Goal: Information Seeking & Learning: Find specific fact

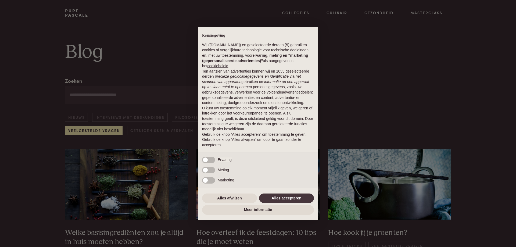
click at [391, 233] on div "× Kennisgeving Wij (purepascale.com) en geselecteerde derden (5) gebruiken cook…" at bounding box center [258, 123] width 516 height 247
click at [386, 13] on div "× Kennisgeving Wij (purepascale.com) en geselecteerde derden (5) gebruiken cook…" at bounding box center [258, 123] width 516 height 247
click at [432, 13] on div "× Kennisgeving Wij (purepascale.com) en geselecteerde derden (5) gebruiken cook…" at bounding box center [258, 123] width 516 height 247
click at [100, 132] on div "× Kennisgeving Wij (purepascale.com) en geselecteerde derden (5) gebruiken cook…" at bounding box center [258, 123] width 516 height 247
click at [333, 11] on div "× Kennisgeving Wij (purepascale.com) en geselecteerde derden (5) gebruiken cook…" at bounding box center [258, 123] width 516 height 247
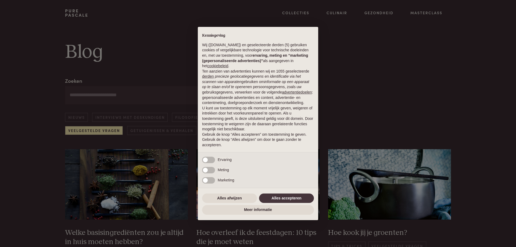
click at [386, 14] on div "× Kennisgeving Wij (purepascale.com) en geselecteerde derden (5) gebruiken cook…" at bounding box center [258, 123] width 516 height 247
click at [427, 12] on div "× Kennisgeving Wij (purepascale.com) en geselecteerde derden (5) gebruiken cook…" at bounding box center [258, 123] width 516 height 247
click at [85, 130] on div "× Kennisgeving Wij (purepascale.com) en geselecteerde derden (5) gebruiken cook…" at bounding box center [258, 123] width 516 height 247
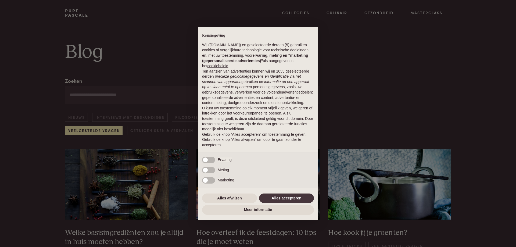
click at [271, 233] on div "× Kennisgeving Wij (purepascale.com) en geselecteerde derden (5) gebruiken cook…" at bounding box center [258, 123] width 516 height 247
click at [294, 198] on button "Alles accepteren" at bounding box center [286, 198] width 55 height 10
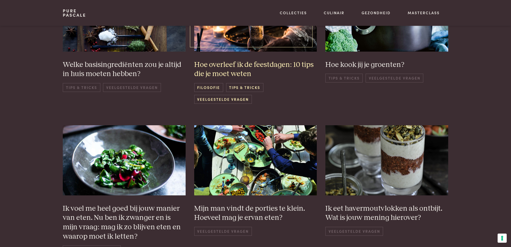
scroll to position [188, 0]
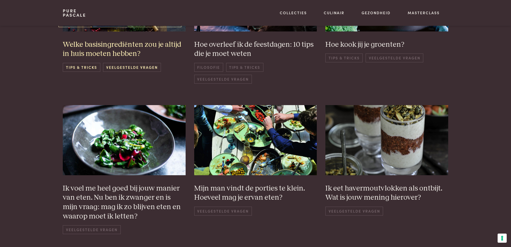
click at [128, 67] on span "Veelgestelde vragen" at bounding box center [132, 67] width 58 height 9
click at [129, 67] on span "Veelgestelde vragen" at bounding box center [132, 67] width 58 height 9
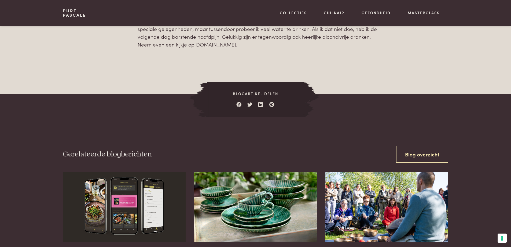
scroll to position [779, 0]
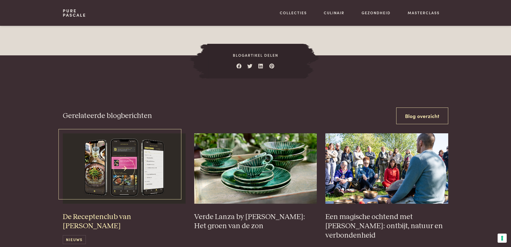
click at [72, 235] on span "Nieuws" at bounding box center [74, 239] width 23 height 9
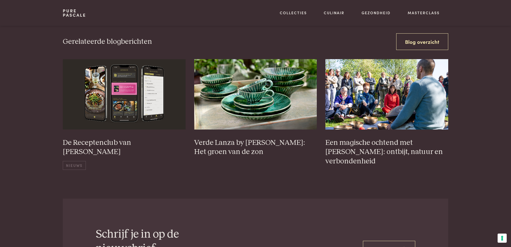
scroll to position [965, 0]
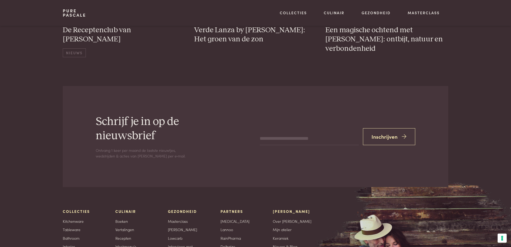
click at [139, 239] on div "Culinair Boeken Vertalingen Recepten Weekmenu's" at bounding box center [137, 241] width 44 height 66
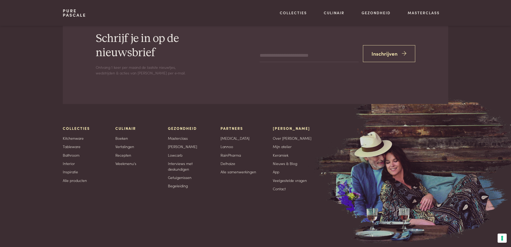
scroll to position [1059, 0]
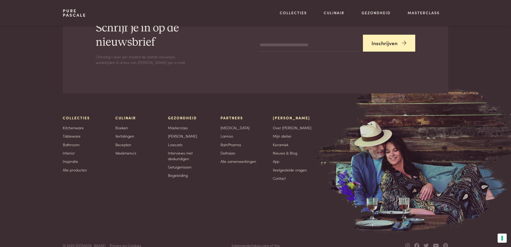
click at [381, 35] on button "Inschrijven" at bounding box center [389, 43] width 53 height 17
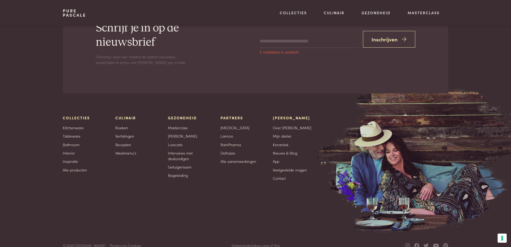
click at [254, 31] on div "Schrijf je in op de nieuwsbrief Ontvang 1 keer per maand de laatste nieuwtjes, …" at bounding box center [256, 43] width 386 height 44
click at [259, 33] on div "Schrijf je in op de nieuwsbrief Ontvang 1 keer per maand de laatste nieuwtjes, …" at bounding box center [256, 43] width 386 height 44
click at [263, 50] on span "E-mailadres is verplicht" at bounding box center [279, 52] width 39 height 4
click at [260, 35] on input "email" at bounding box center [309, 41] width 99 height 13
type input "**********"
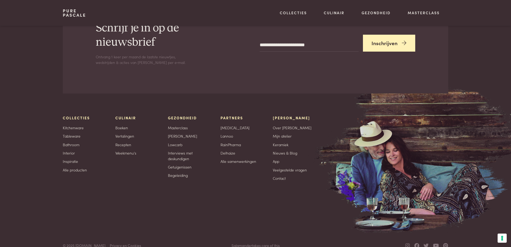
click at [380, 35] on button "Inschrijven" at bounding box center [389, 43] width 53 height 17
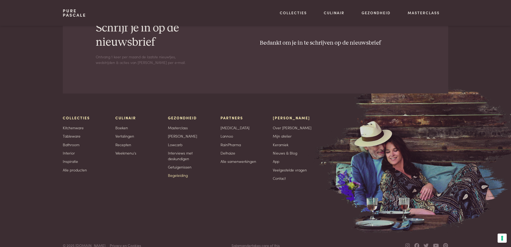
click at [179, 172] on link "Begeleiding" at bounding box center [178, 175] width 20 height 6
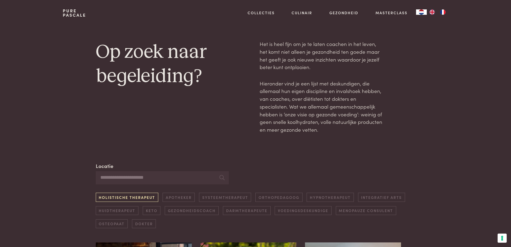
click at [138, 198] on link "Holistische therapeut" at bounding box center [127, 197] width 63 height 9
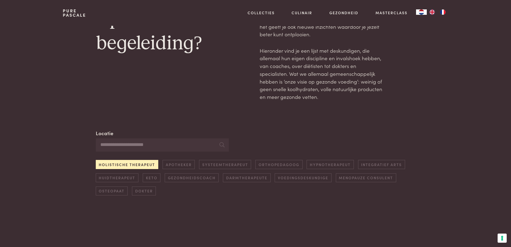
click at [138, 195] on div "Holistische therapeut Apotheker Systeemtherapeut Orthopedagoog Hypnotherapeut I…" at bounding box center [256, 177] width 320 height 35
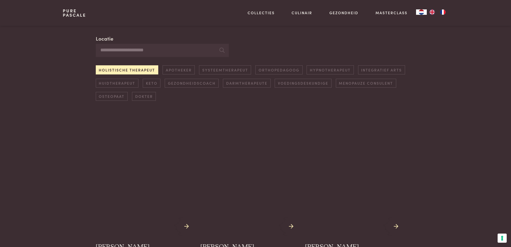
scroll to position [162, 0]
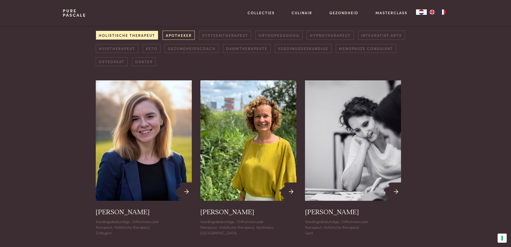
click at [178, 35] on link "Apotheker" at bounding box center [179, 35] width 32 height 9
click at [228, 34] on link "Systeemtherapeut" at bounding box center [225, 35] width 52 height 9
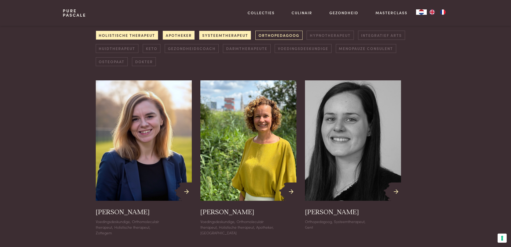
click at [285, 35] on link "Orthopedagoog" at bounding box center [279, 35] width 47 height 9
click at [328, 34] on link "Hypnotherapeut" at bounding box center [330, 35] width 47 height 9
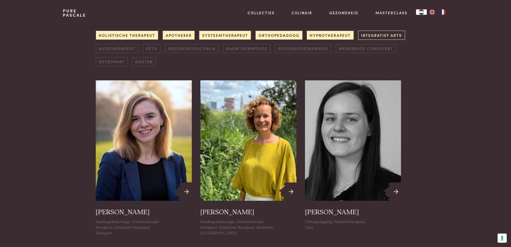
click at [376, 34] on link "Integratief arts" at bounding box center [381, 35] width 47 height 9
click at [116, 48] on link "Huidtherapeut" at bounding box center [117, 48] width 43 height 9
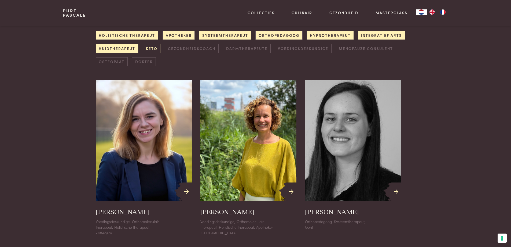
click at [152, 49] on link "Keto" at bounding box center [152, 48] width 18 height 9
click at [195, 50] on link "Gezondheidscoach" at bounding box center [192, 48] width 54 height 9
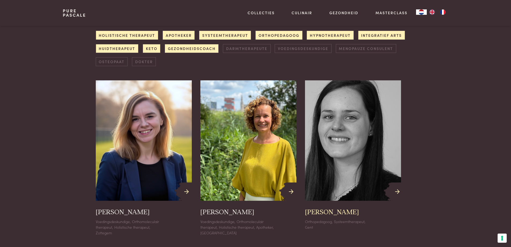
click at [397, 191] on icon at bounding box center [398, 192] width 5 height 8
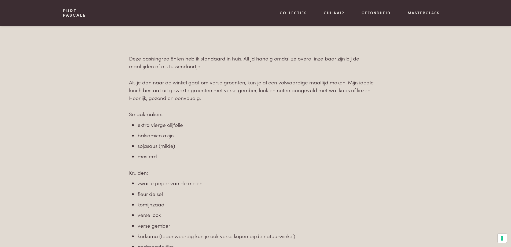
scroll to position [188, 0]
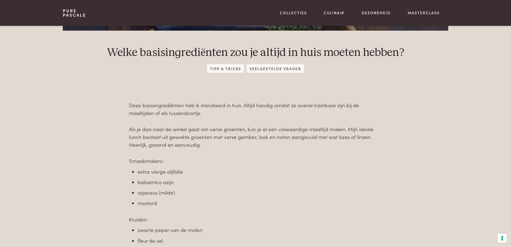
click at [269, 70] on span "Veelgestelde vragen" at bounding box center [275, 68] width 57 height 8
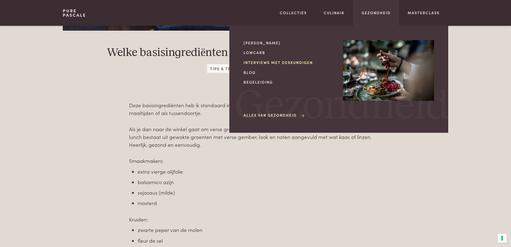
click at [290, 61] on link "Interviews met deskundigen" at bounding box center [289, 63] width 91 height 6
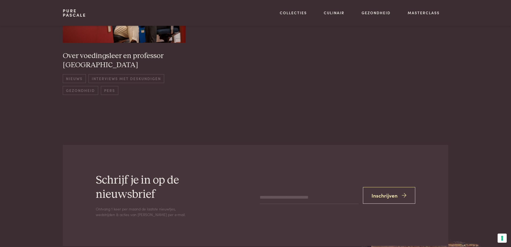
scroll to position [483, 0]
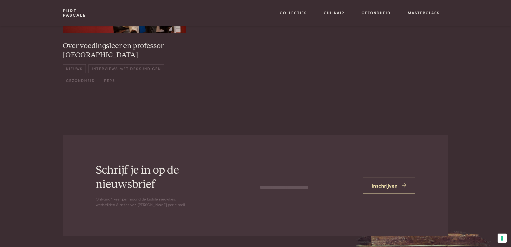
click at [262, 181] on input "email" at bounding box center [309, 187] width 99 height 13
click at [506, 23] on header "Pure Pascale Collecties Kitchenware Tableware Bathroom Interior Inspiratie Alle…" at bounding box center [255, 13] width 511 height 26
click at [258, 176] on div "Schrijf je in op de nieuwsbrief Ontvang 1 keer per maand de laatste nieuwtjes, …" at bounding box center [256, 185] width 386 height 44
click at [263, 177] on input "email" at bounding box center [309, 183] width 99 height 13
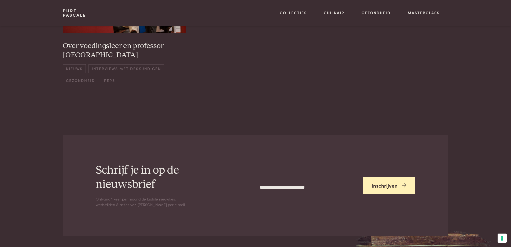
type input "**********"
click at [396, 177] on button "Inschrijven" at bounding box center [389, 185] width 53 height 17
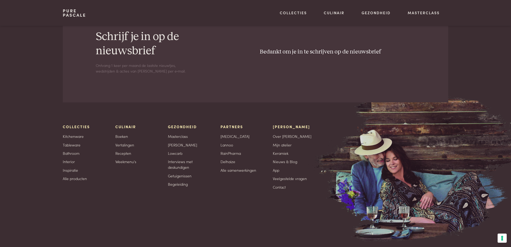
scroll to position [627, 0]
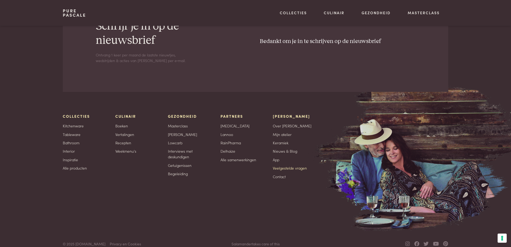
click at [285, 165] on link "Veelgestelde vragen" at bounding box center [290, 168] width 34 height 6
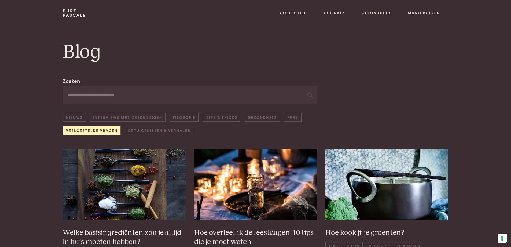
click at [68, 93] on input "Zoeken" at bounding box center [190, 95] width 254 height 18
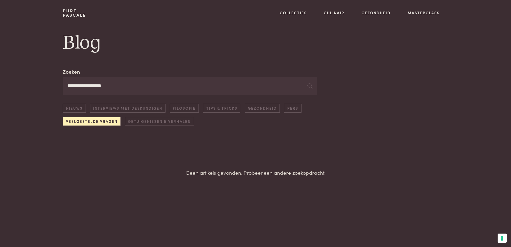
scroll to position [8, 0]
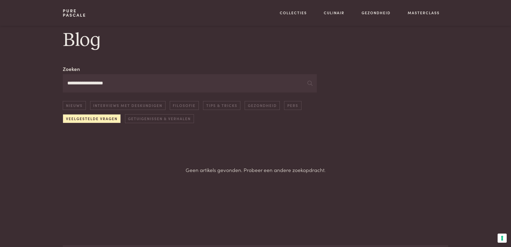
scroll to position [8, 0]
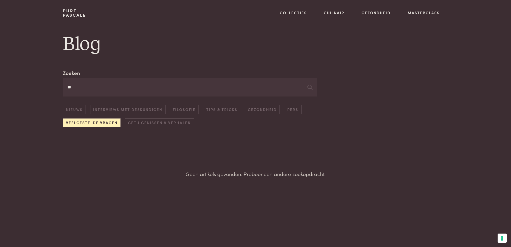
type input "*"
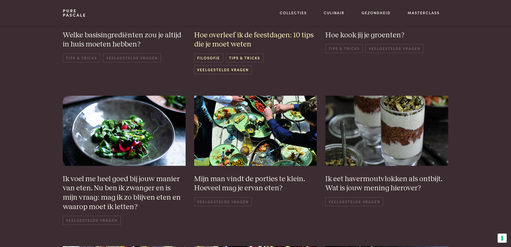
scroll to position [211, 0]
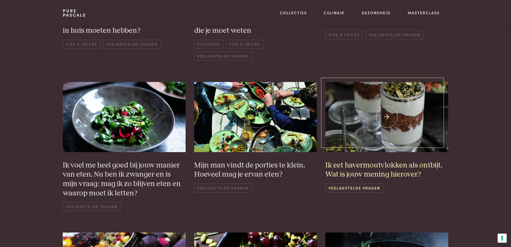
click at [354, 188] on span "Veelgestelde vragen" at bounding box center [355, 187] width 58 height 9
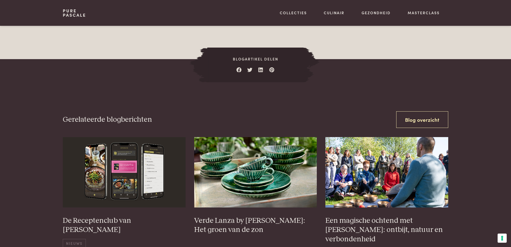
scroll to position [403, 0]
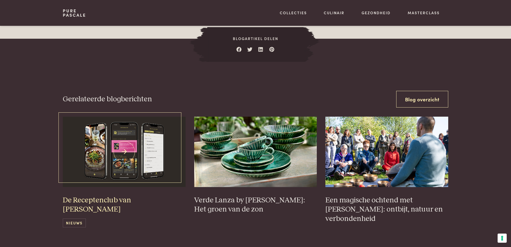
click at [112, 199] on h3 "De Receptenclub van [PERSON_NAME]" at bounding box center [124, 204] width 123 height 19
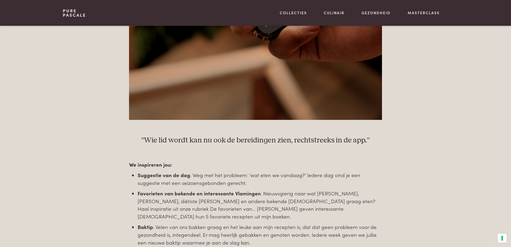
scroll to position [779, 0]
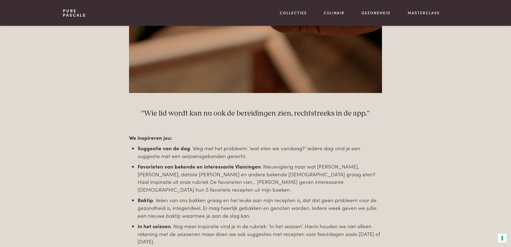
drag, startPoint x: 143, startPoint y: 224, endPoint x: 274, endPoint y: 147, distance: 152.2
click at [274, 147] on li "Suggestie van de dag . Weg met het probleem: ‘wat eten we vandaag?’ Iedere dag …" at bounding box center [260, 151] width 245 height 15
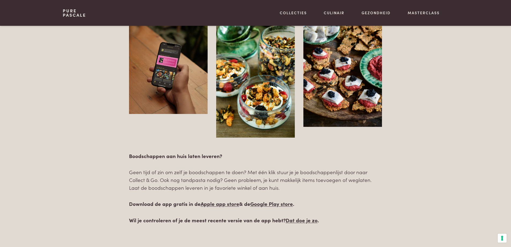
scroll to position [1181, 0]
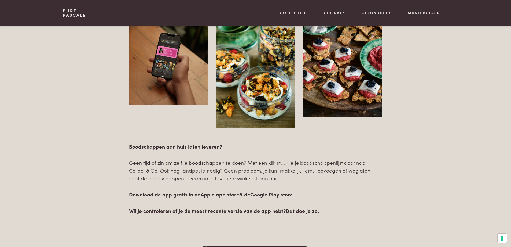
click at [298, 211] on link "Dat doe je zo" at bounding box center [302, 210] width 32 height 7
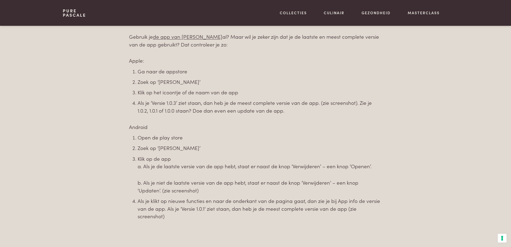
scroll to position [295, 0]
drag, startPoint x: 180, startPoint y: 170, endPoint x: 294, endPoint y: 151, distance: 115.4
click at [294, 151] on ol "Open de play store Zoek op ‘Pascale Naessens’ Klik op de app a. Als je de laats…" at bounding box center [260, 176] width 245 height 86
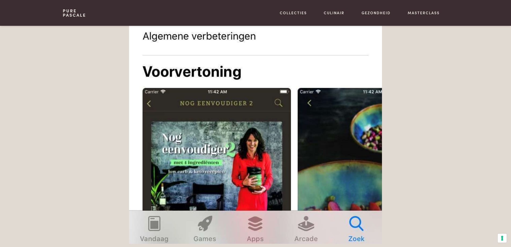
scroll to position [752, 0]
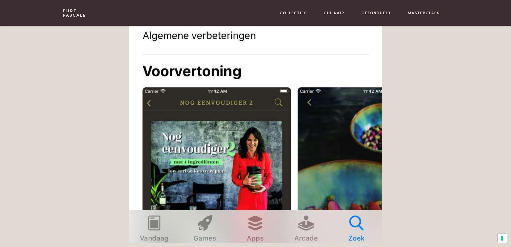
click at [354, 186] on img at bounding box center [255, 26] width 253 height 433
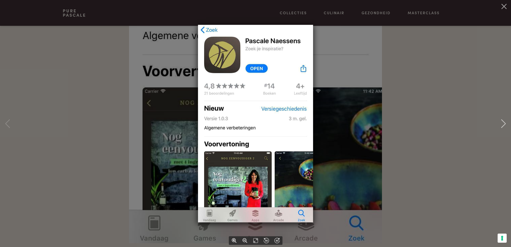
click at [415, 63] on div at bounding box center [255, 123] width 511 height 247
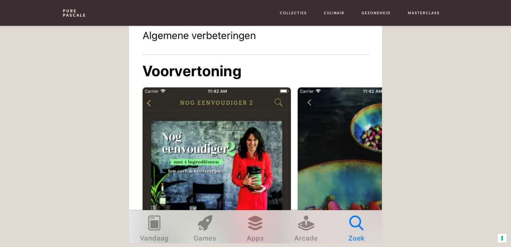
click at [306, 102] on img at bounding box center [255, 26] width 253 height 433
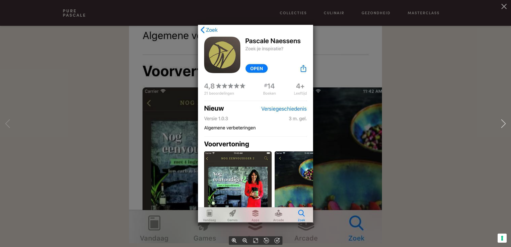
click at [451, 133] on div at bounding box center [255, 123] width 511 height 247
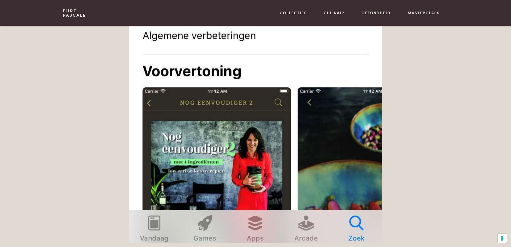
click at [354, 220] on img at bounding box center [255, 26] width 253 height 433
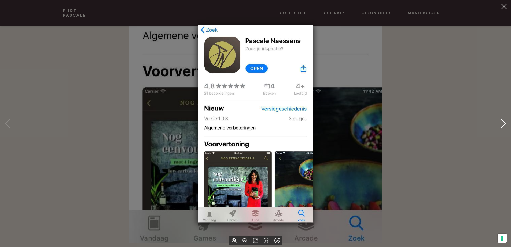
click at [506, 122] on icon at bounding box center [504, 123] width 9 height 9
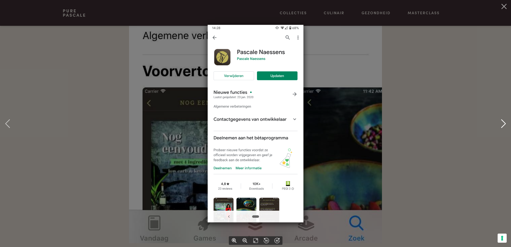
click at [503, 121] on use at bounding box center [504, 123] width 5 height 9
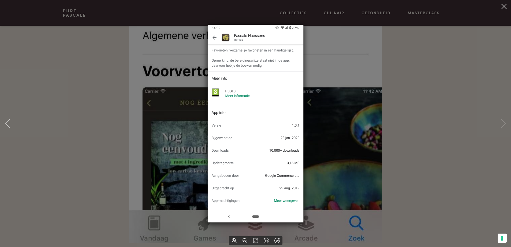
click at [503, 121] on icon at bounding box center [504, 123] width 9 height 9
click at [374, 12] on div at bounding box center [255, 123] width 511 height 247
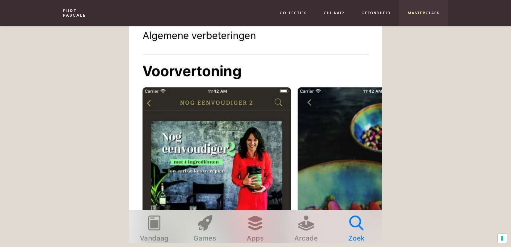
click at [417, 13] on link "Masterclass" at bounding box center [424, 13] width 32 height 6
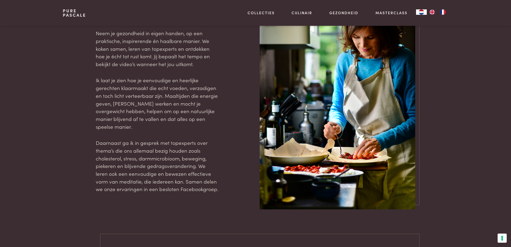
scroll to position [564, 0]
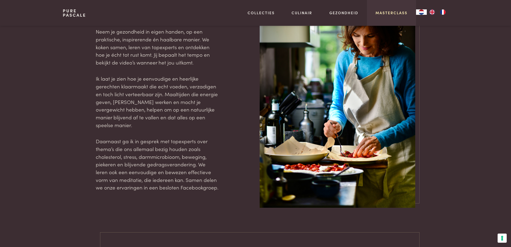
click at [388, 12] on link "Masterclass" at bounding box center [392, 13] width 32 height 6
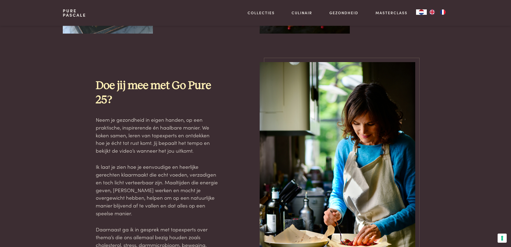
scroll to position [483, 0]
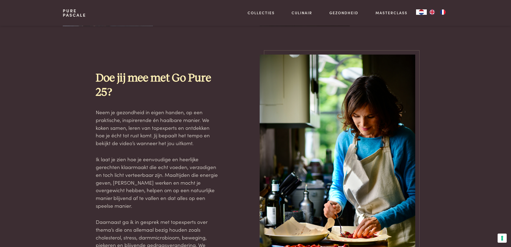
drag, startPoint x: 388, startPoint y: 120, endPoint x: 442, endPoint y: 85, distance: 63.9
click at [442, 85] on div "Doe jij mee met Go Pure 25? Neem je gezondheid in eigen handen, op een praktisc…" at bounding box center [256, 172] width 386 height 234
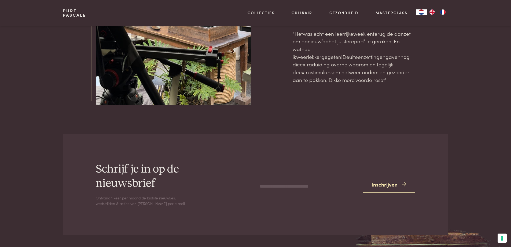
scroll to position [1745, 0]
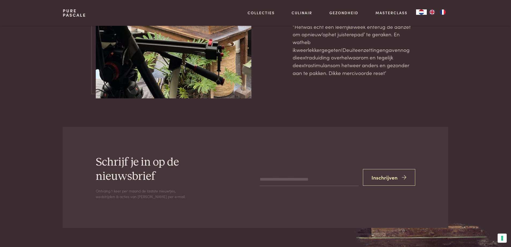
click at [260, 173] on input "email" at bounding box center [309, 179] width 99 height 13
click at [300, 173] on input "**********" at bounding box center [309, 179] width 99 height 13
type input "**********"
click at [381, 169] on button "Inschrijven" at bounding box center [389, 177] width 53 height 17
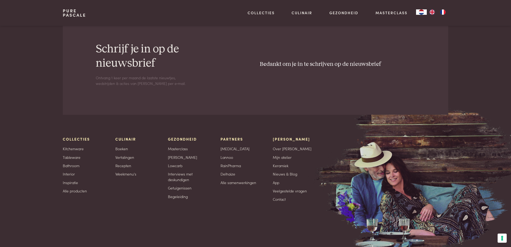
scroll to position [1861, 0]
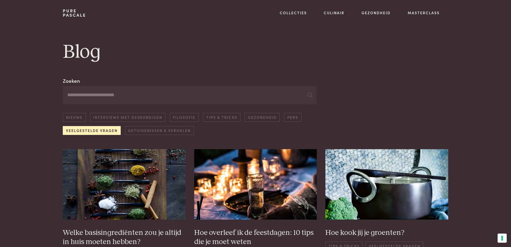
click at [102, 129] on link "Veelgestelde vragen" at bounding box center [92, 130] width 58 height 9
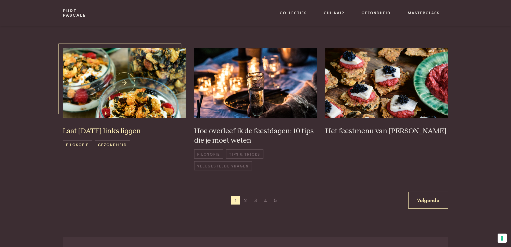
scroll to position [372, 0]
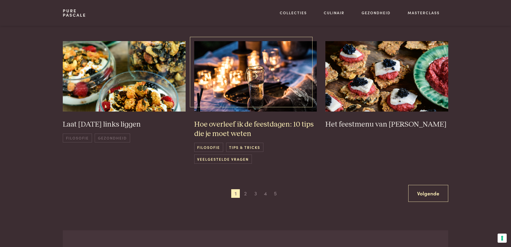
click at [216, 158] on span "Veelgestelde vragen" at bounding box center [223, 158] width 58 height 9
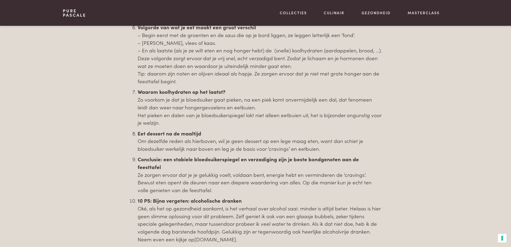
scroll to position [537, 0]
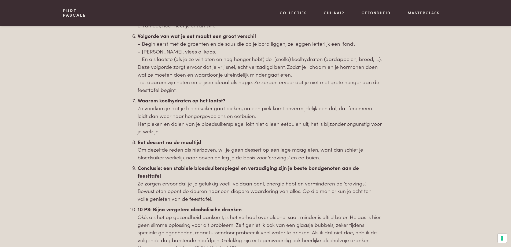
drag, startPoint x: 266, startPoint y: 166, endPoint x: 315, endPoint y: 195, distance: 56.7
click at [315, 195] on ol "Genieten staat centraal Ga het feest in met een mindset die je toelaat om volop…" at bounding box center [260, 31] width 245 height 442
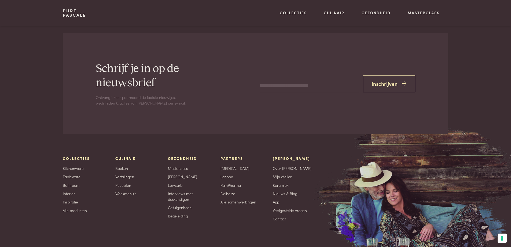
scroll to position [1020, 0]
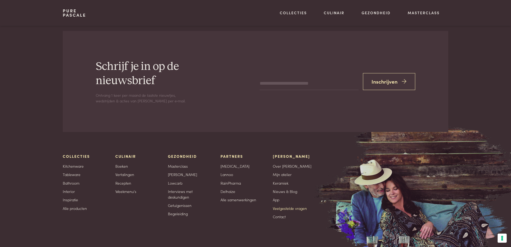
click at [300, 205] on link "Veelgestelde vragen" at bounding box center [290, 208] width 34 height 6
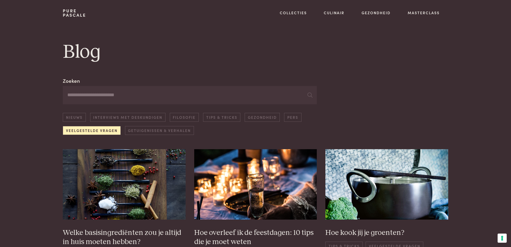
click at [64, 95] on input "Zoeken" at bounding box center [190, 95] width 254 height 18
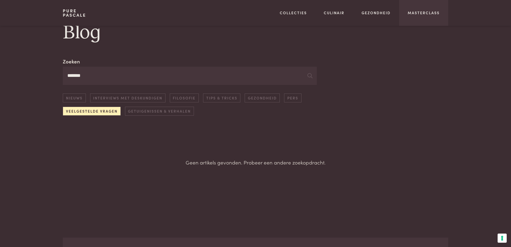
scroll to position [8, 0]
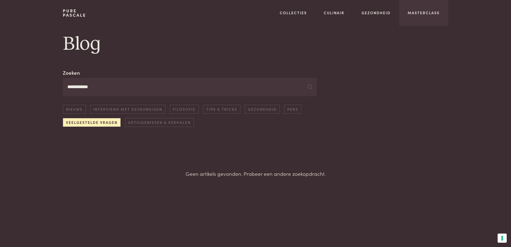
scroll to position [8, 0]
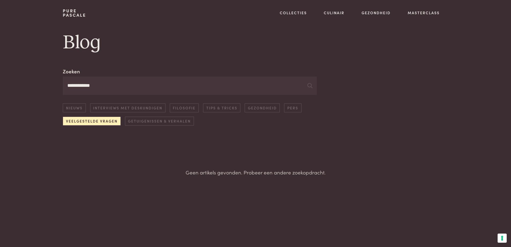
scroll to position [8, 0]
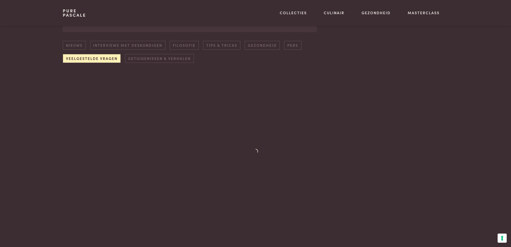
scroll to position [8, 0]
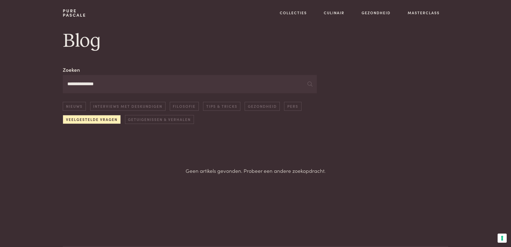
scroll to position [8, 0]
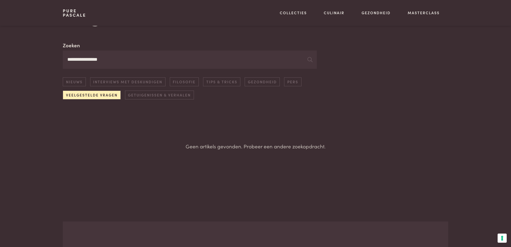
scroll to position [8, 0]
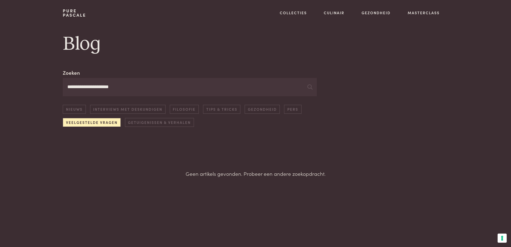
scroll to position [8, 0]
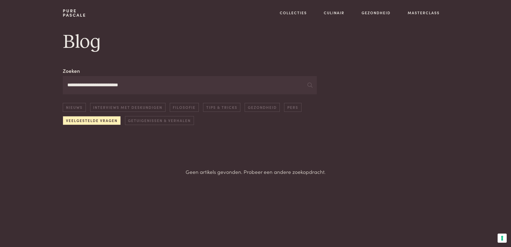
scroll to position [8, 0]
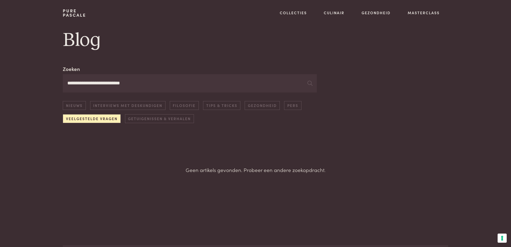
scroll to position [8, 0]
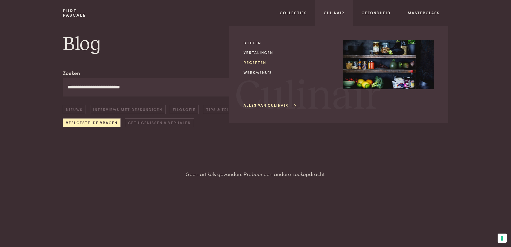
type input "**********"
click at [254, 61] on link "Recepten" at bounding box center [289, 63] width 91 height 6
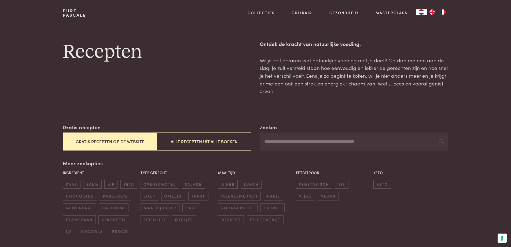
click at [264, 141] on input "Zoeken" at bounding box center [354, 141] width 188 height 18
type input "**********"
click at [266, 128] on label "Zoeken" at bounding box center [268, 127] width 17 height 8
click at [266, 132] on input "**********" at bounding box center [354, 141] width 188 height 18
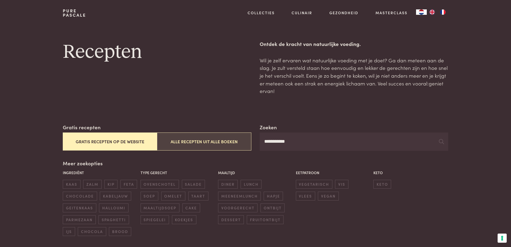
click at [193, 141] on button "Alle recepten uit alle boeken" at bounding box center [204, 141] width 94 height 18
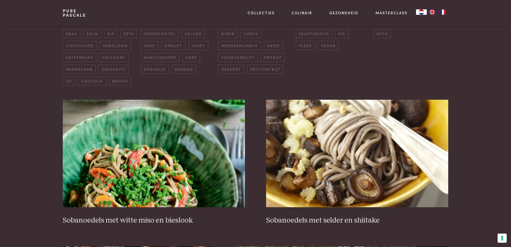
scroll to position [177, 0]
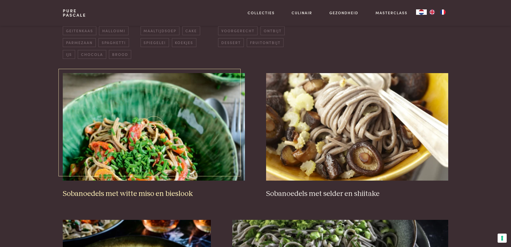
click at [159, 144] on img at bounding box center [154, 126] width 182 height 107
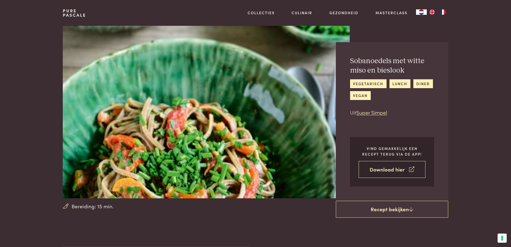
click at [387, 167] on link "Download hier" at bounding box center [392, 169] width 67 height 17
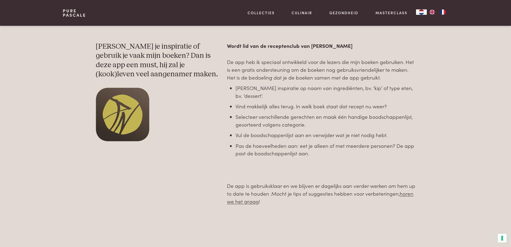
scroll to position [295, 0]
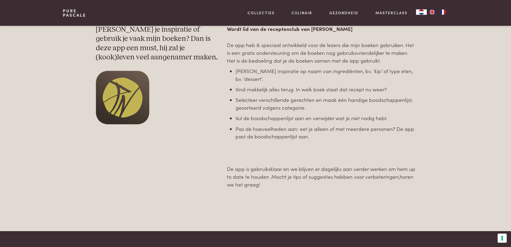
click at [251, 176] on link "horen we het graag" at bounding box center [320, 180] width 187 height 15
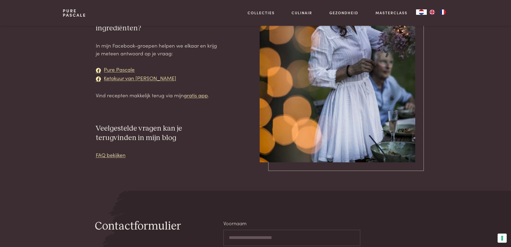
scroll to position [161, 0]
click at [109, 155] on link "FAQ bekijken" at bounding box center [111, 154] width 30 height 7
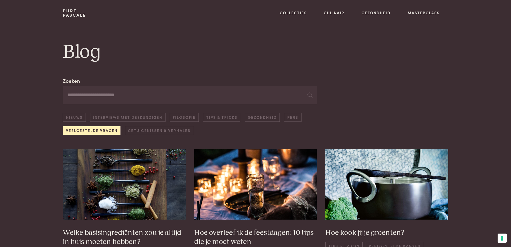
click at [68, 95] on input "Zoeken" at bounding box center [190, 95] width 254 height 18
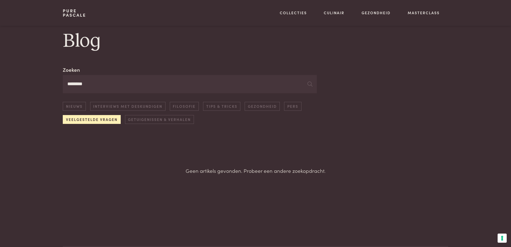
scroll to position [8, 0]
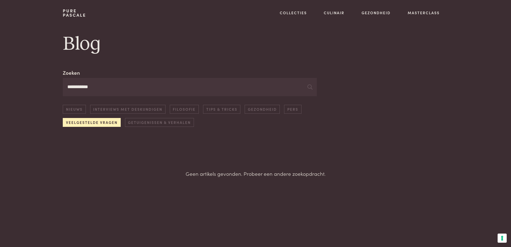
scroll to position [8, 0]
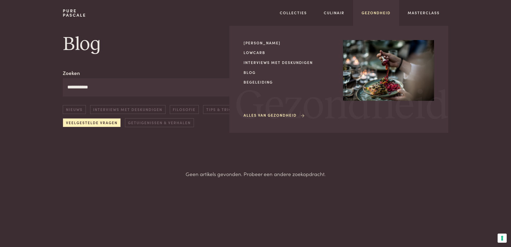
type input "**********"
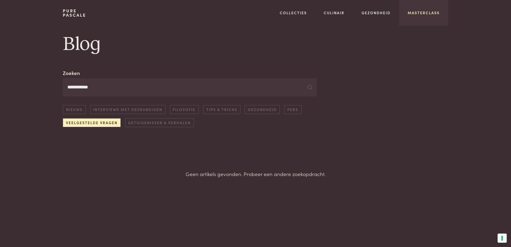
drag, startPoint x: 373, startPoint y: 13, endPoint x: 424, endPoint y: 10, distance: 50.8
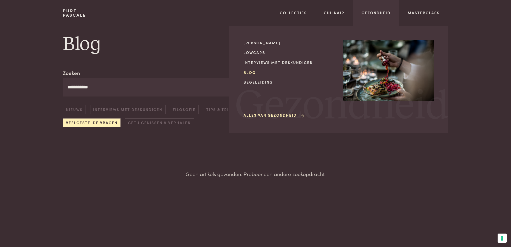
click at [253, 72] on link "Blog" at bounding box center [289, 73] width 91 height 6
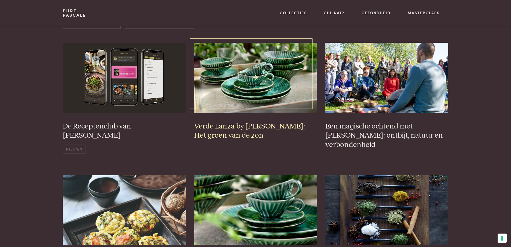
scroll to position [107, 0]
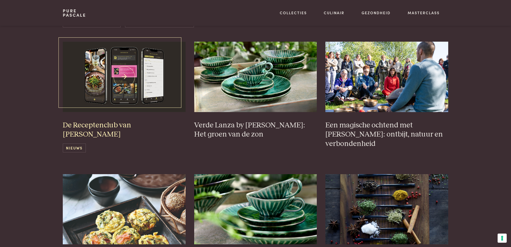
click at [73, 143] on span "Nieuws" at bounding box center [74, 147] width 23 height 9
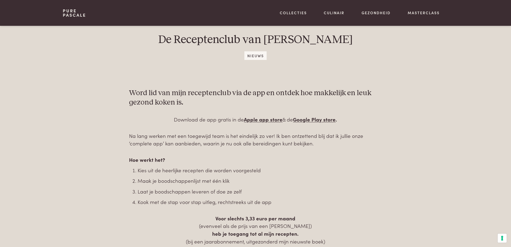
scroll to position [215, 0]
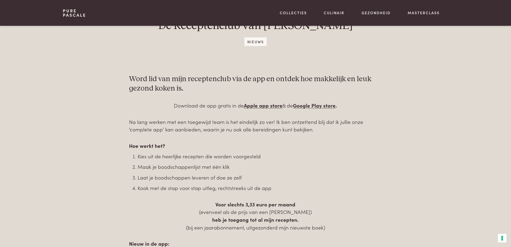
drag, startPoint x: 209, startPoint y: 197, endPoint x: 195, endPoint y: 188, distance: 16.6
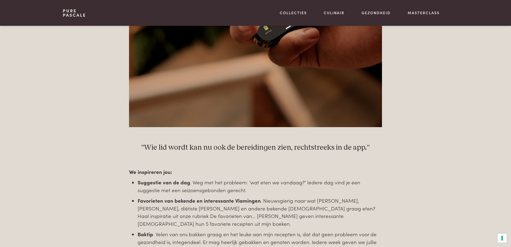
scroll to position [752, 0]
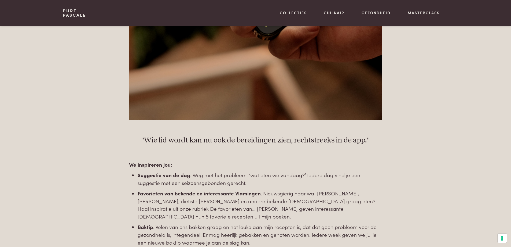
drag, startPoint x: 237, startPoint y: 212, endPoint x: 231, endPoint y: 215, distance: 6.3
drag, startPoint x: 231, startPoint y: 215, endPoint x: 500, endPoint y: 128, distance: 282.8
click at [500, 128] on section "De Receptenclub van [PERSON_NAME] Word lid van mijn receptenclub via de app en …" at bounding box center [255, 57] width 511 height 1258
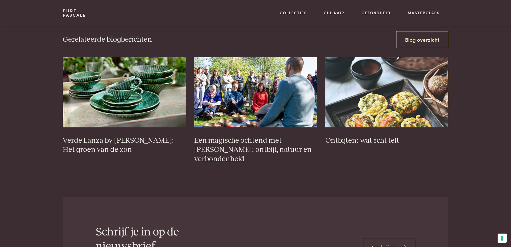
scroll to position [1432, 0]
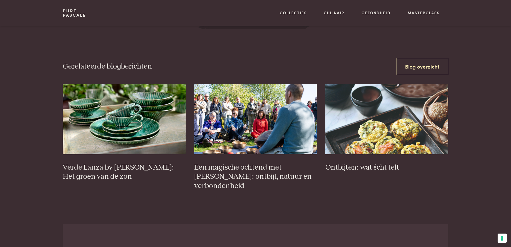
drag, startPoint x: 210, startPoint y: 230, endPoint x: 419, endPoint y: 205, distance: 210.6
click at [427, 65] on link "Blog overzicht" at bounding box center [423, 66] width 52 height 17
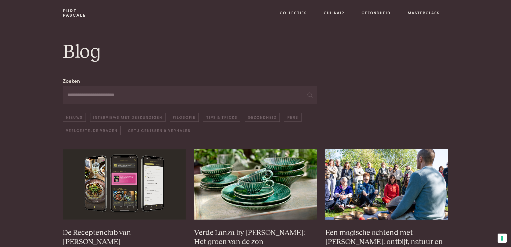
click at [67, 95] on input "Zoeken" at bounding box center [190, 95] width 254 height 18
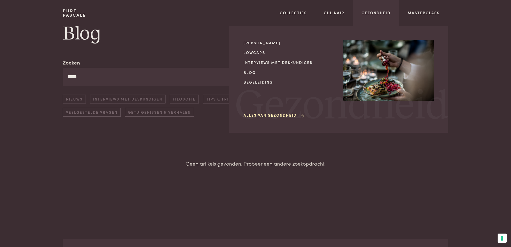
scroll to position [8, 0]
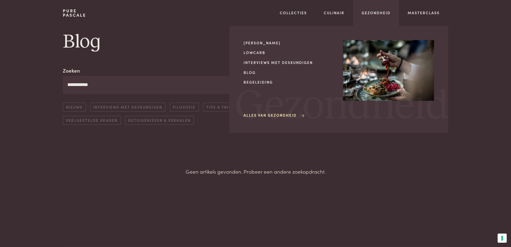
scroll to position [8, 0]
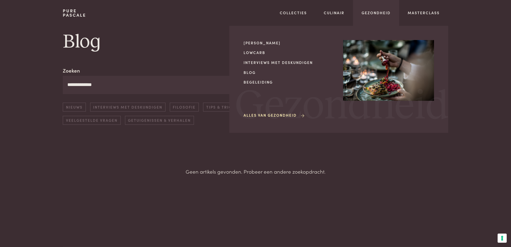
scroll to position [8, 0]
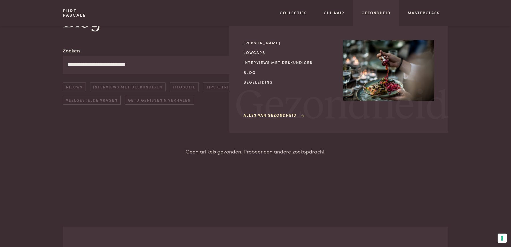
scroll to position [8, 0]
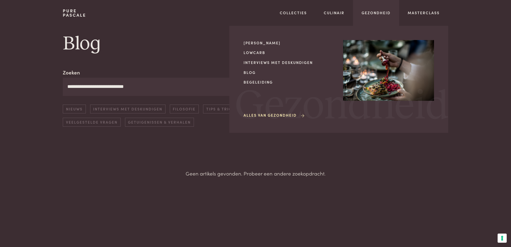
scroll to position [8, 0]
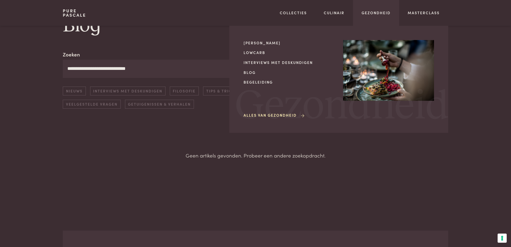
scroll to position [8, 0]
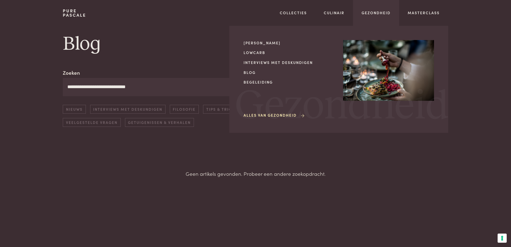
scroll to position [8, 0]
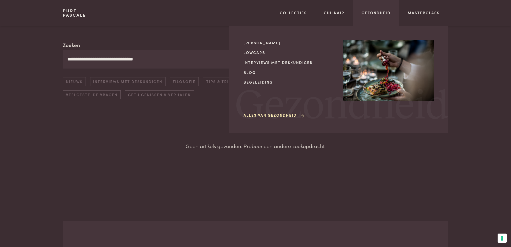
scroll to position [8, 0]
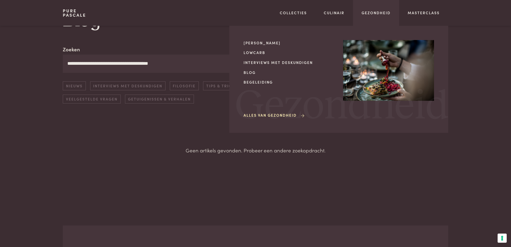
scroll to position [8, 0]
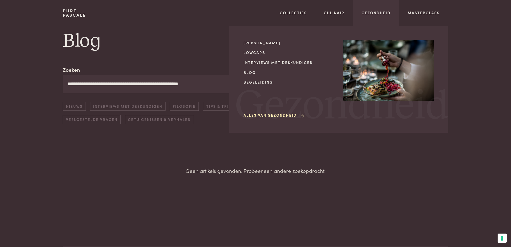
scroll to position [8, 0]
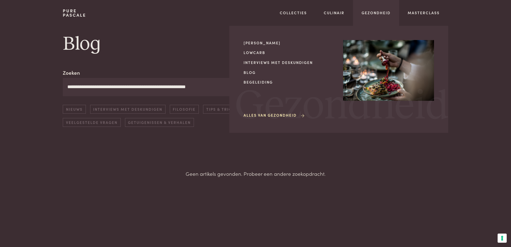
scroll to position [8, 0]
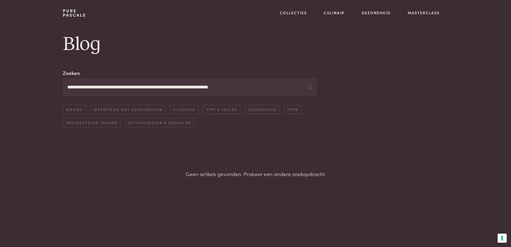
click at [182, 84] on input "**********" at bounding box center [190, 87] width 254 height 18
type input "**********"
drag, startPoint x: 101, startPoint y: 228, endPoint x: 89, endPoint y: 230, distance: 11.7
drag, startPoint x: 89, startPoint y: 230, endPoint x: 56, endPoint y: 208, distance: 39.8
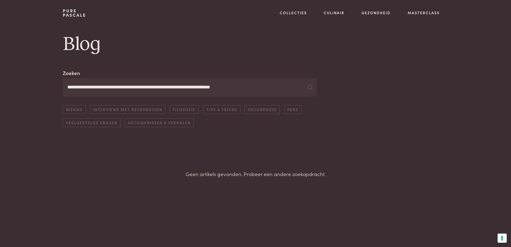
click at [56, 208] on section "**********" at bounding box center [255, 144] width 511 height 151
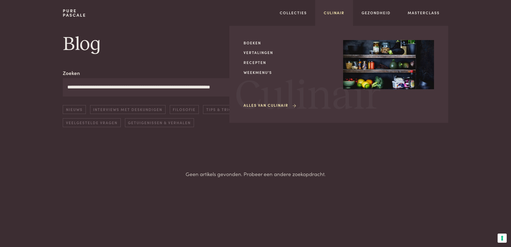
click at [334, 12] on link "Culinair" at bounding box center [334, 13] width 21 height 6
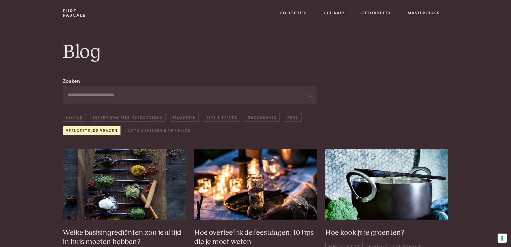
click at [67, 92] on input "Zoeken" at bounding box center [190, 95] width 254 height 18
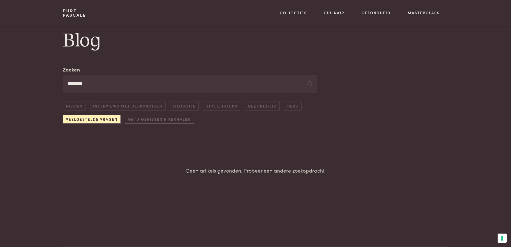
scroll to position [8, 0]
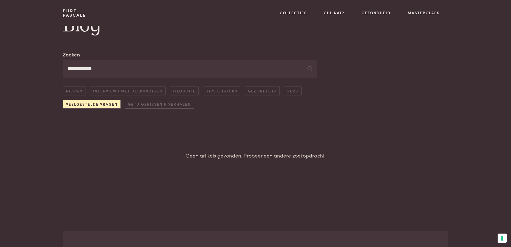
scroll to position [8, 0]
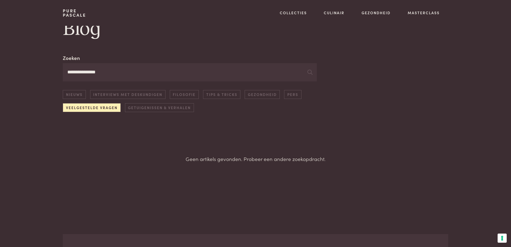
scroll to position [8, 0]
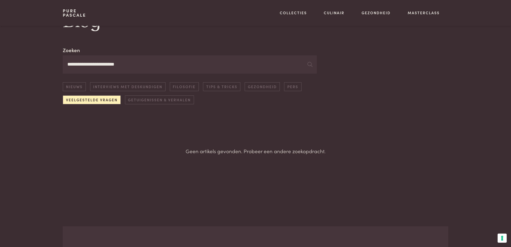
scroll to position [8, 0]
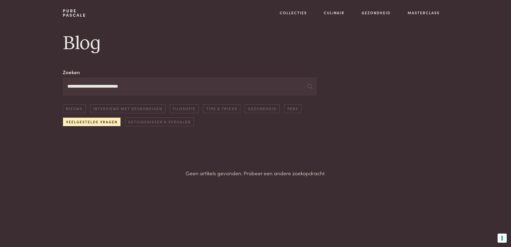
scroll to position [8, 0]
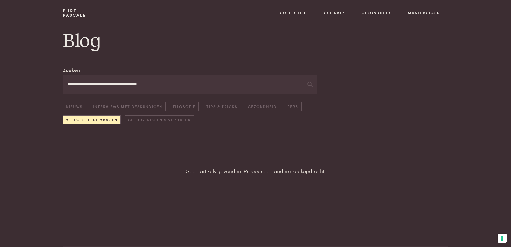
scroll to position [8, 0]
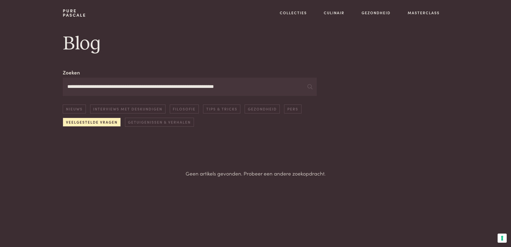
scroll to position [8, 0]
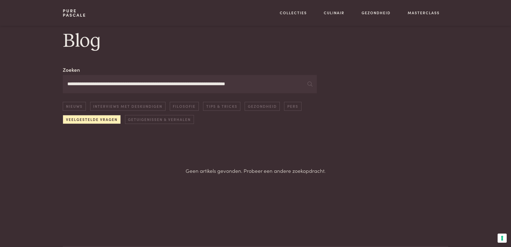
scroll to position [8, 0]
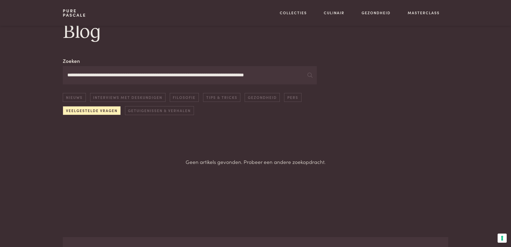
scroll to position [8, 0]
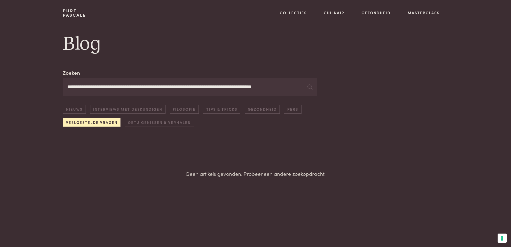
scroll to position [8, 0]
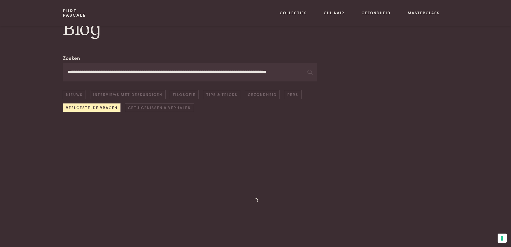
scroll to position [42, 0]
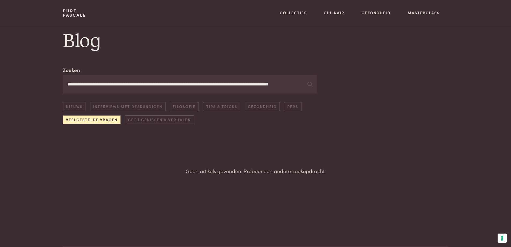
scroll to position [0, 13]
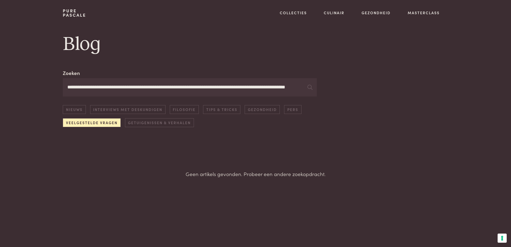
scroll to position [0, 31]
click at [112, 122] on link "Veelgestelde vragen" at bounding box center [92, 122] width 58 height 9
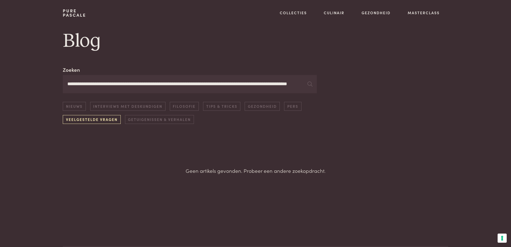
scroll to position [8, 0]
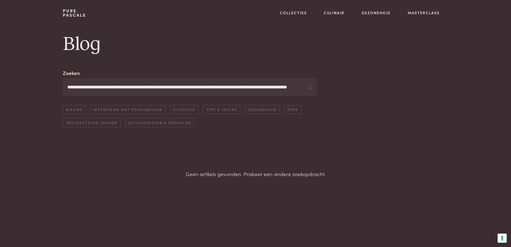
click at [304, 87] on input "**********" at bounding box center [190, 87] width 254 height 18
click at [303, 87] on input "**********" at bounding box center [190, 87] width 254 height 18
click at [307, 86] on input "**********" at bounding box center [190, 87] width 254 height 18
click at [304, 88] on input "**********" at bounding box center [190, 87] width 254 height 18
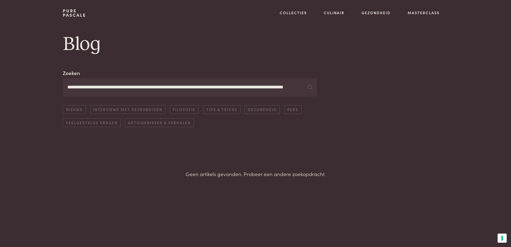
scroll to position [0, 0]
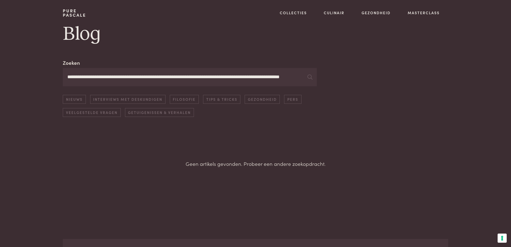
scroll to position [8, 0]
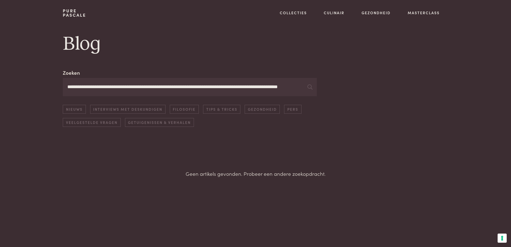
scroll to position [8, 0]
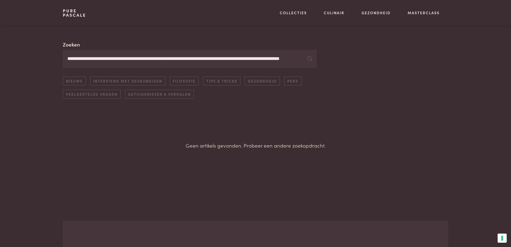
scroll to position [8, 0]
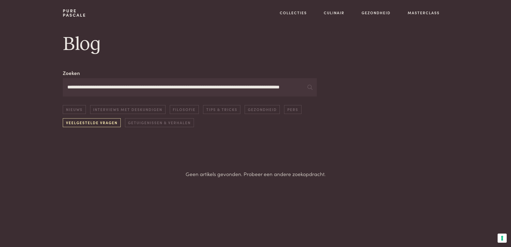
type input "**********"
click at [110, 121] on link "Veelgestelde vragen" at bounding box center [92, 122] width 58 height 9
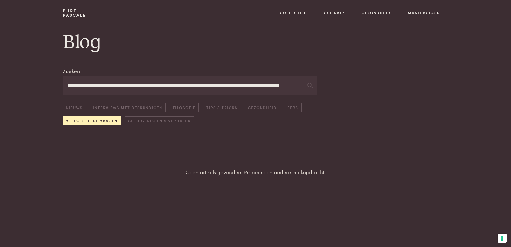
scroll to position [8, 0]
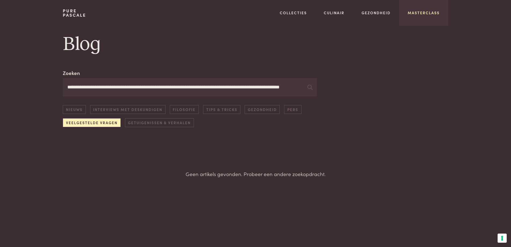
click at [417, 12] on link "Masterclass" at bounding box center [424, 13] width 32 height 6
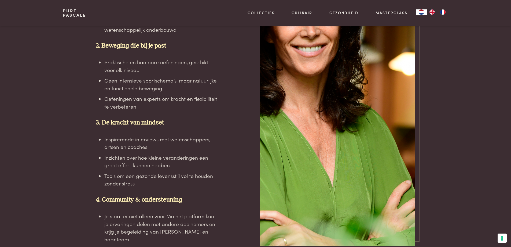
scroll to position [1074, 0]
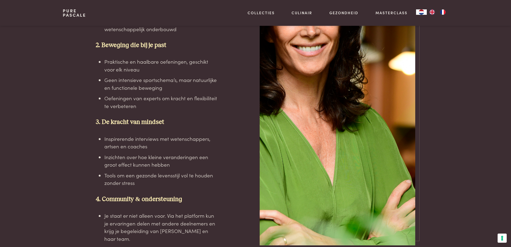
click at [157, 196] on strong "4. Community & ondersteuning" at bounding box center [139, 199] width 86 height 6
click at [106, 196] on strong "4. Community & ondersteuning" at bounding box center [139, 199] width 86 height 6
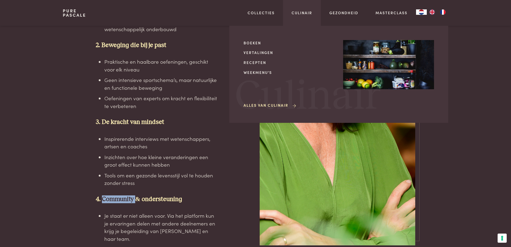
click at [264, 105] on link "Alles van Culinair" at bounding box center [270, 105] width 53 height 6
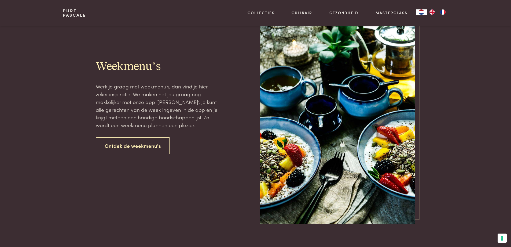
scroll to position [698, 0]
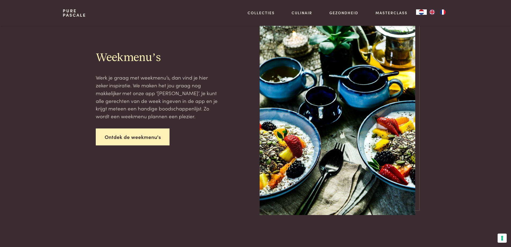
click at [144, 136] on link "Ontdek de weekmenu's" at bounding box center [133, 136] width 74 height 17
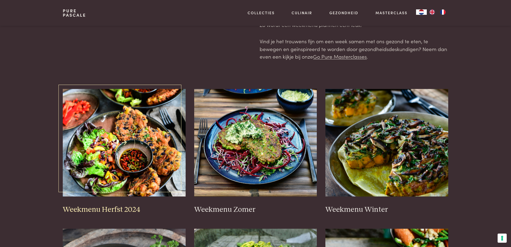
scroll to position [54, 0]
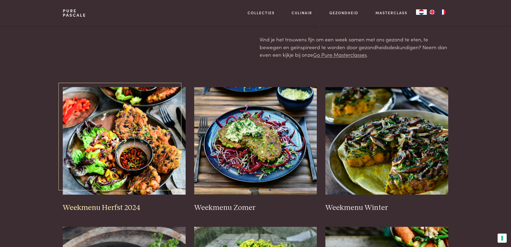
click at [153, 131] on img at bounding box center [124, 140] width 123 height 107
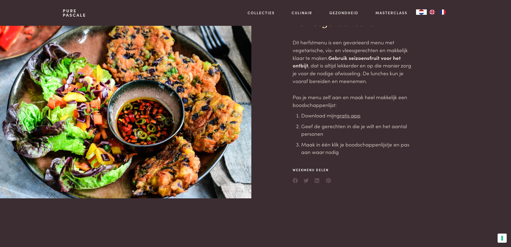
scroll to position [54, 0]
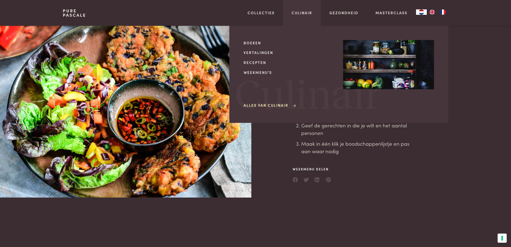
click at [279, 105] on link "Alles van Culinair" at bounding box center [270, 105] width 53 height 6
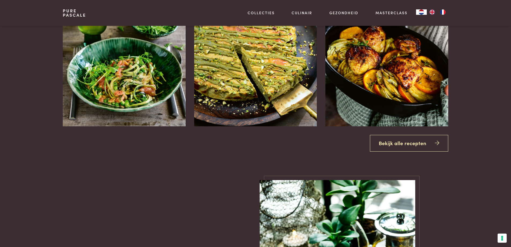
scroll to position [510, 0]
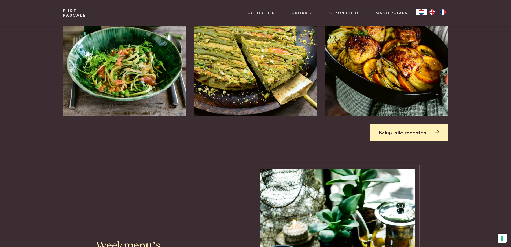
click at [406, 131] on link "Bekijk alle recepten" at bounding box center [409, 132] width 78 height 17
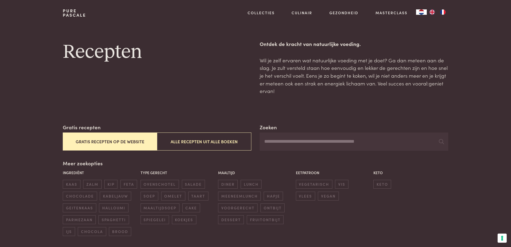
click at [407, 131] on div "Zoeken" at bounding box center [354, 136] width 188 height 27
click at [264, 141] on input "Zoeken" at bounding box center [354, 141] width 188 height 18
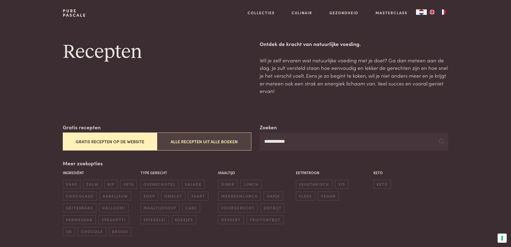
type input "**********"
click at [199, 140] on button "Alle recepten uit alle boeken" at bounding box center [204, 141] width 94 height 18
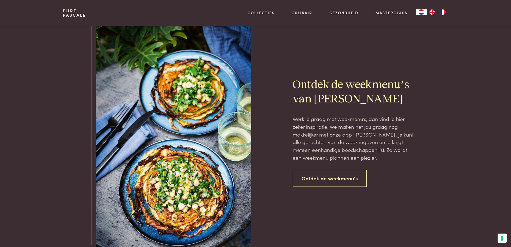
scroll to position [876, 0]
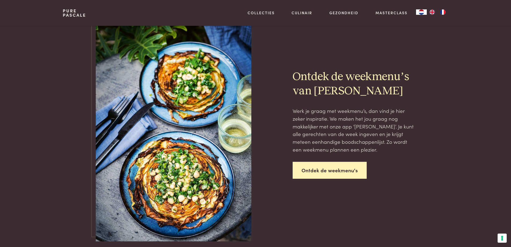
drag, startPoint x: 317, startPoint y: 172, endPoint x: 304, endPoint y: 159, distance: 18.0
click at [304, 162] on link "Ontdek de weekmenu's" at bounding box center [330, 170] width 74 height 17
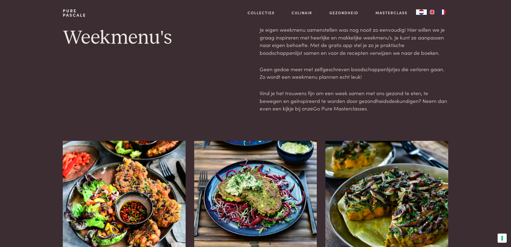
click at [347, 108] on link "Go Pure Masterclasses" at bounding box center [340, 107] width 54 height 7
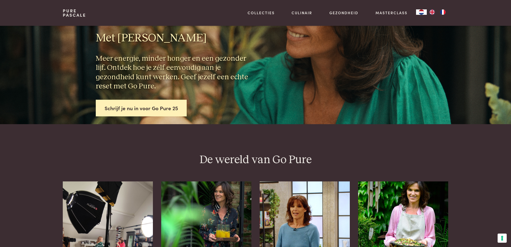
scroll to position [54, 0]
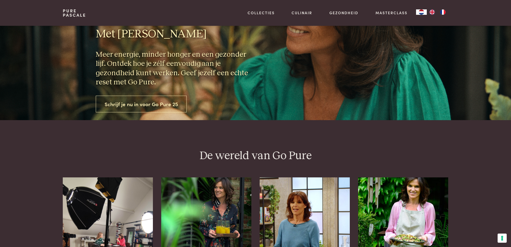
click at [106, 100] on link "Schrijf je nu in voor Go Pure 25" at bounding box center [141, 104] width 91 height 17
